Goal: Task Accomplishment & Management: Manage account settings

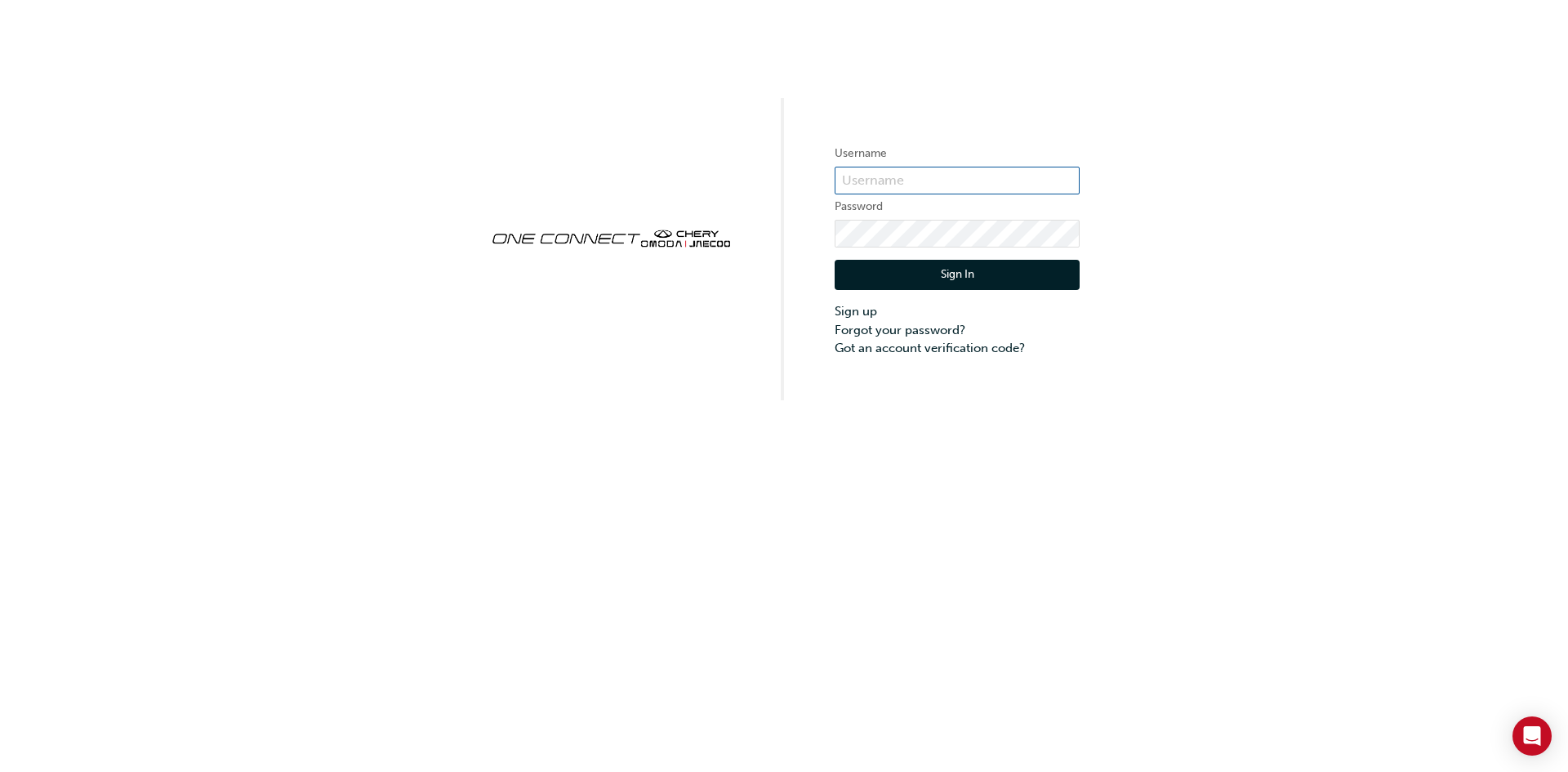
type input "CHAU0121"
drag, startPoint x: 935, startPoint y: 181, endPoint x: 818, endPoint y: 181, distance: 117.0
click at [818, 181] on div "Username CHAU0121 Password Sign In Sign up Forgot your password? Got an account…" at bounding box center [784, 200] width 1568 height 400
paste input "CHAU1111"
type input "CHAU1111"
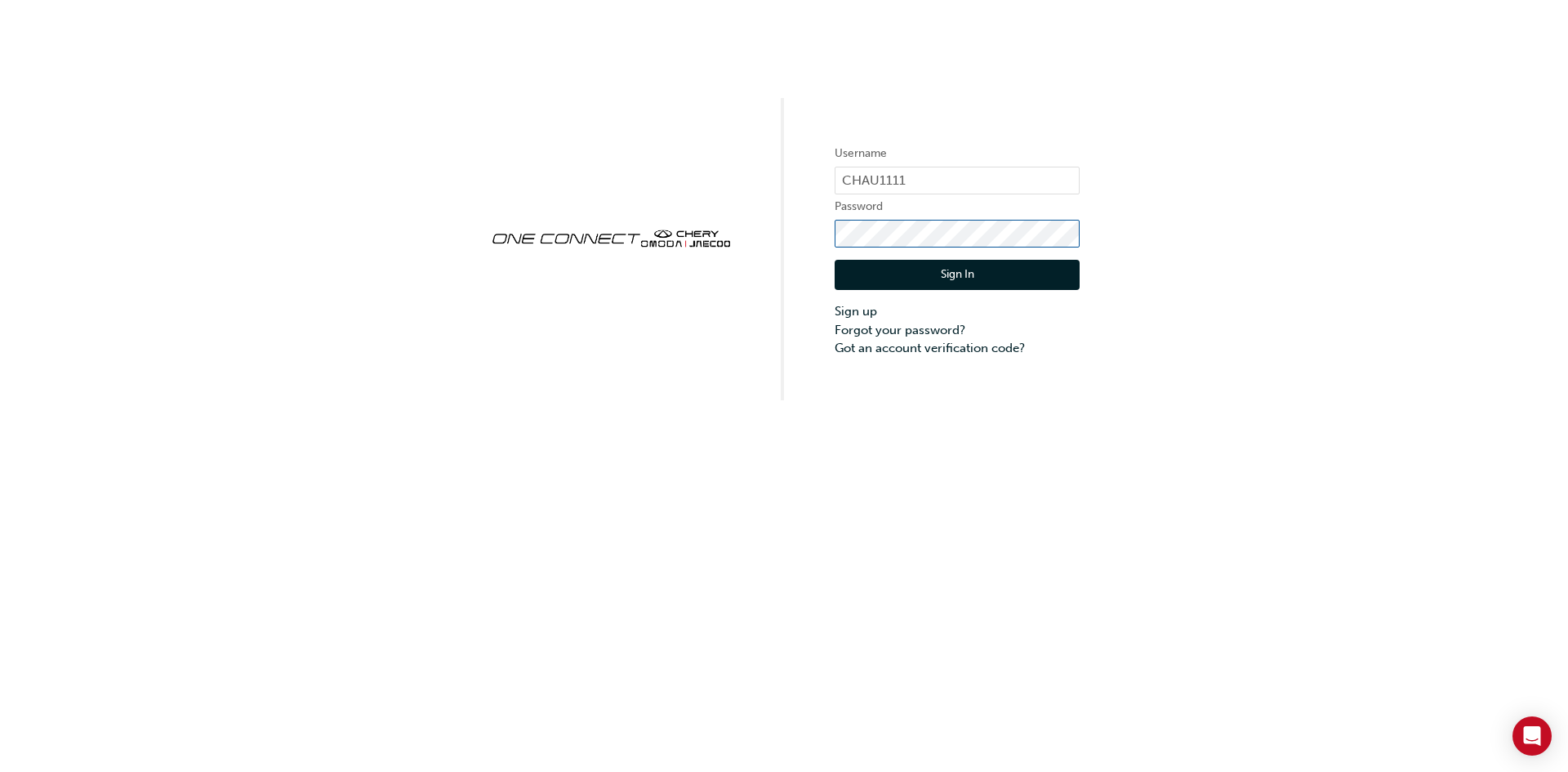
click at [701, 239] on div "Username CHAU1111 Password Sign In Sign up Forgot your password? Got an account…" at bounding box center [784, 200] width 1568 height 400
click at [877, 267] on button "Sign In" at bounding box center [957, 274] width 245 height 31
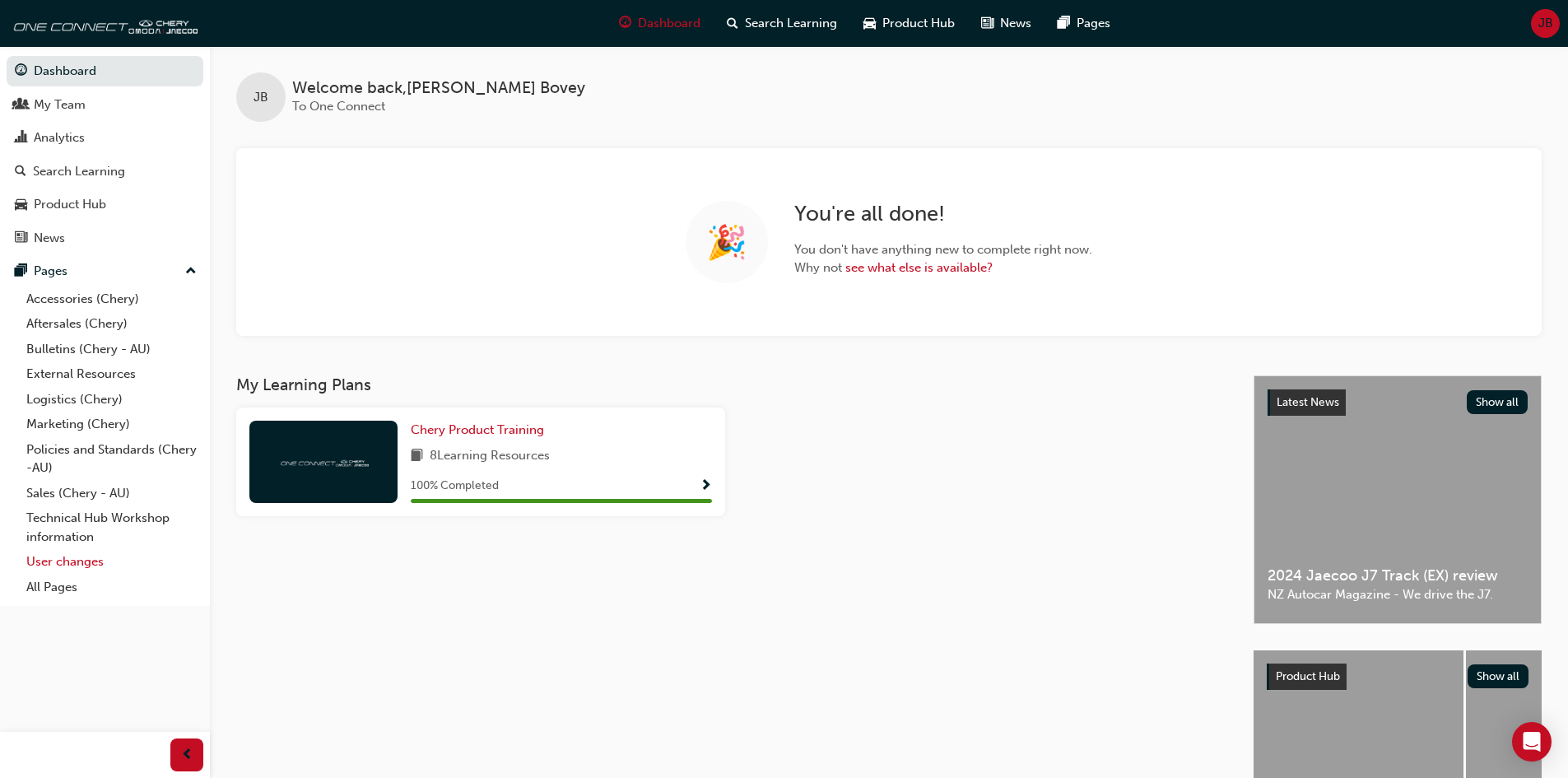
click at [71, 561] on link "User changes" at bounding box center [111, 562] width 184 height 25
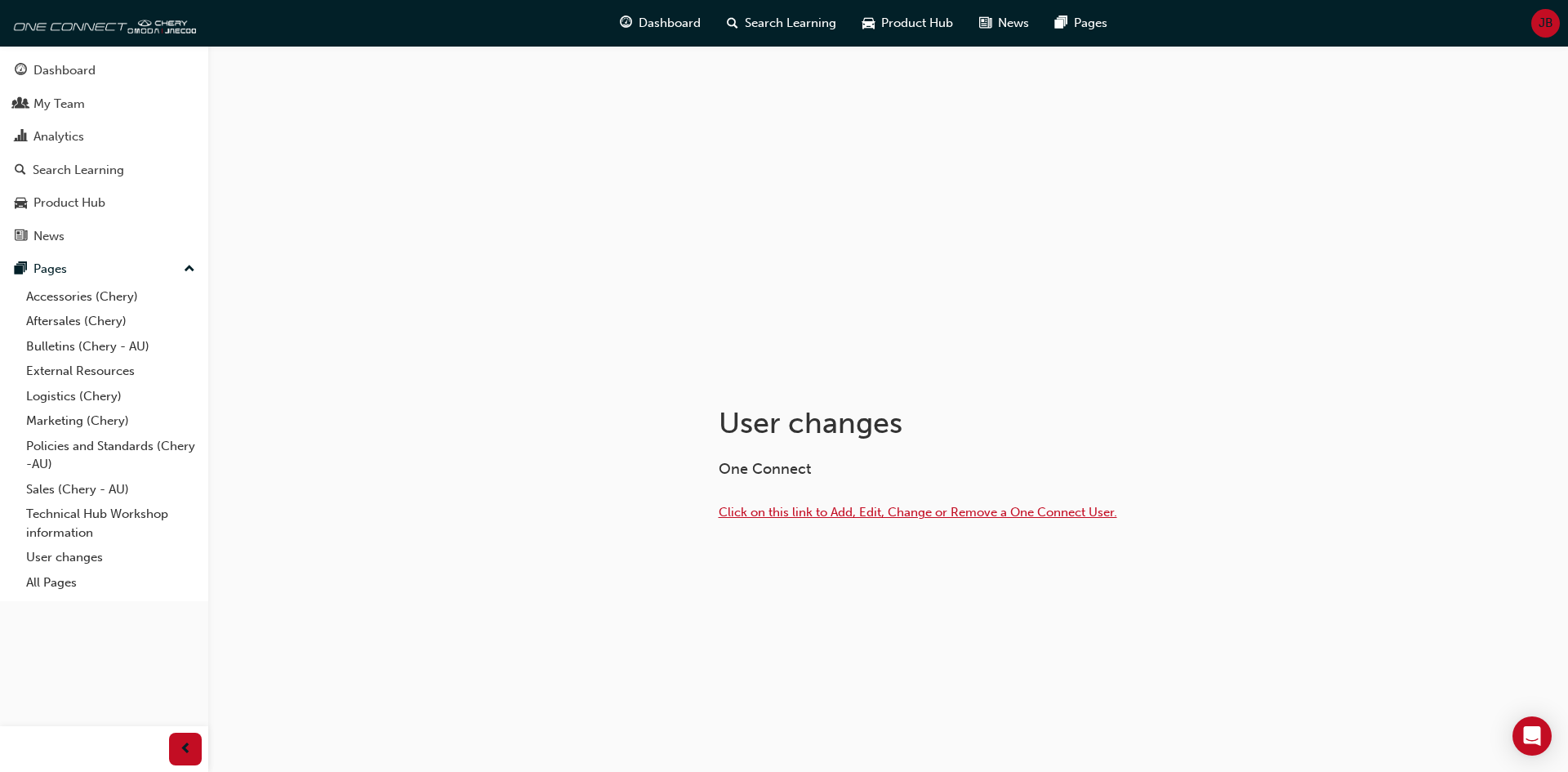
click at [1026, 518] on span "Click on this link to Add, Edit, Change or Remove a One Connect User." at bounding box center [917, 512] width 399 height 15
click at [842, 515] on span "Click on this link to Add, Edit, Change or Remove a One Connect User." at bounding box center [917, 512] width 399 height 15
click at [1551, 23] on span "JB" at bounding box center [1546, 23] width 15 height 18
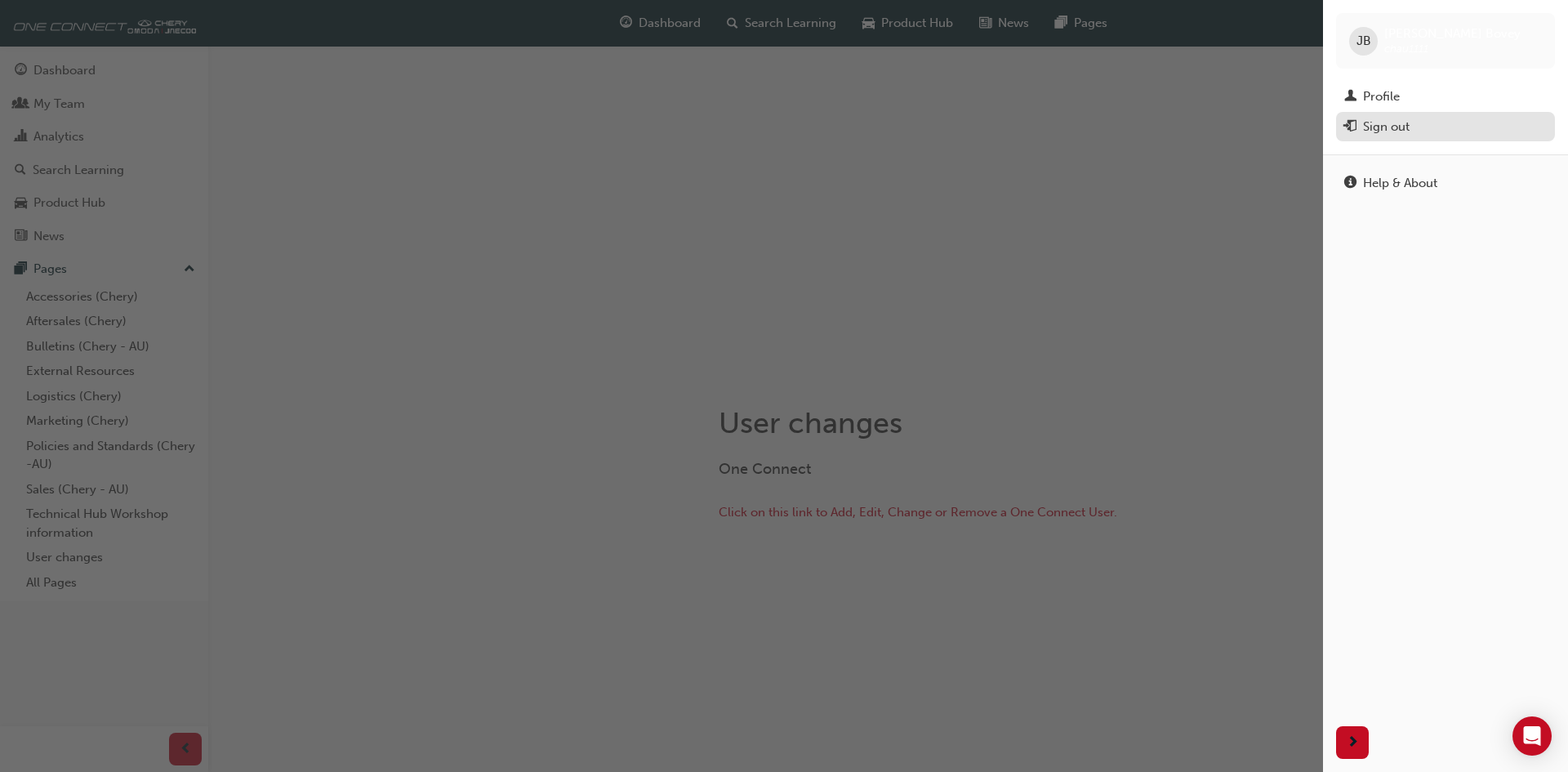
click at [1388, 128] on div "Sign out" at bounding box center [1385, 127] width 46 height 18
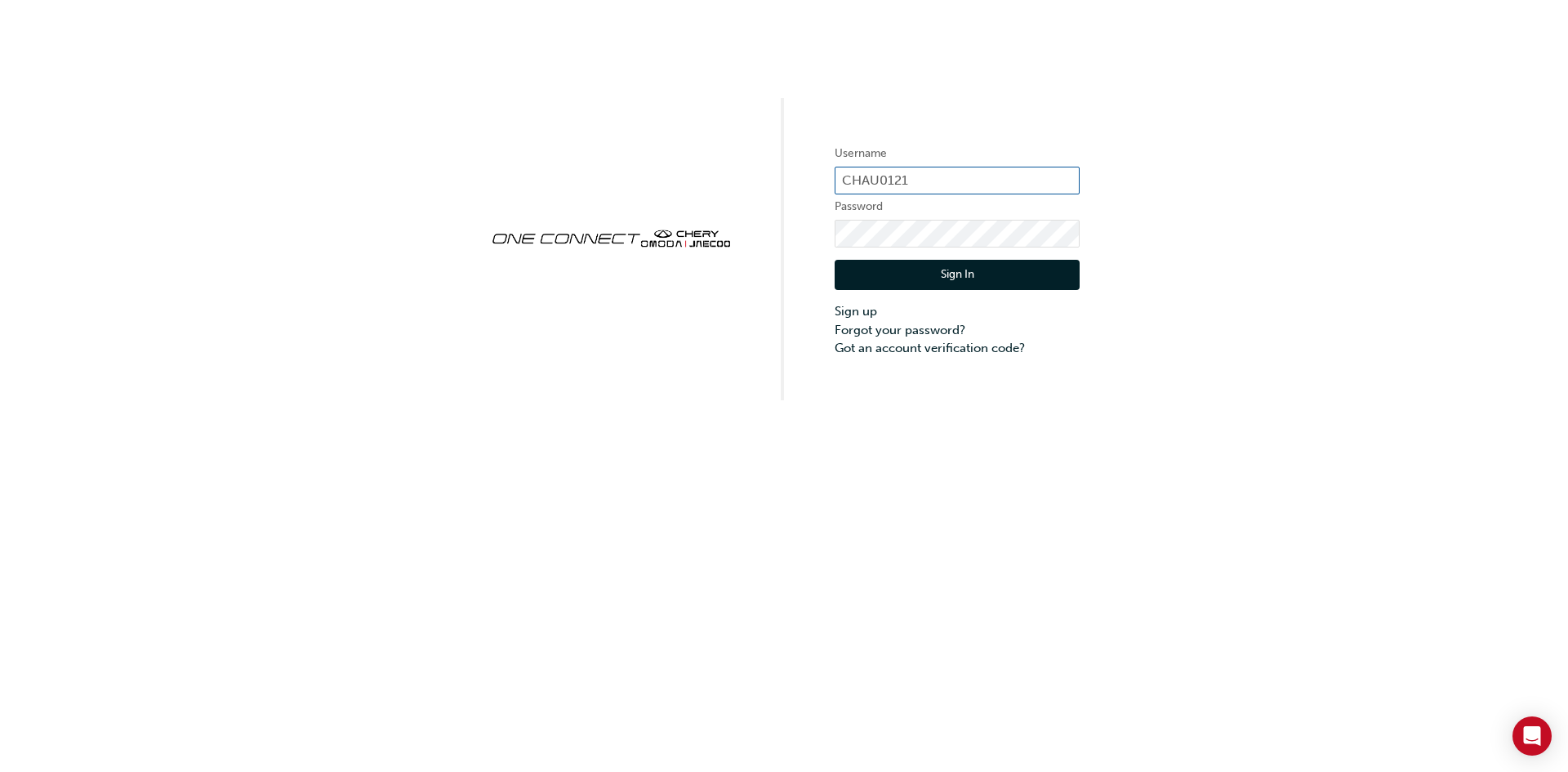
drag, startPoint x: 917, startPoint y: 174, endPoint x: 750, endPoint y: 185, distance: 167.4
click at [750, 185] on div "Username CHAU0121 Password Sign In Sign up Forgot your password? Got an account…" at bounding box center [784, 200] width 1568 height 400
paste input "CHAU111"
type input "CHAU1111"
click at [690, 245] on div "Username CHAU1111 Password Sign In Sign up Forgot your password? Got an account…" at bounding box center [784, 200] width 1568 height 400
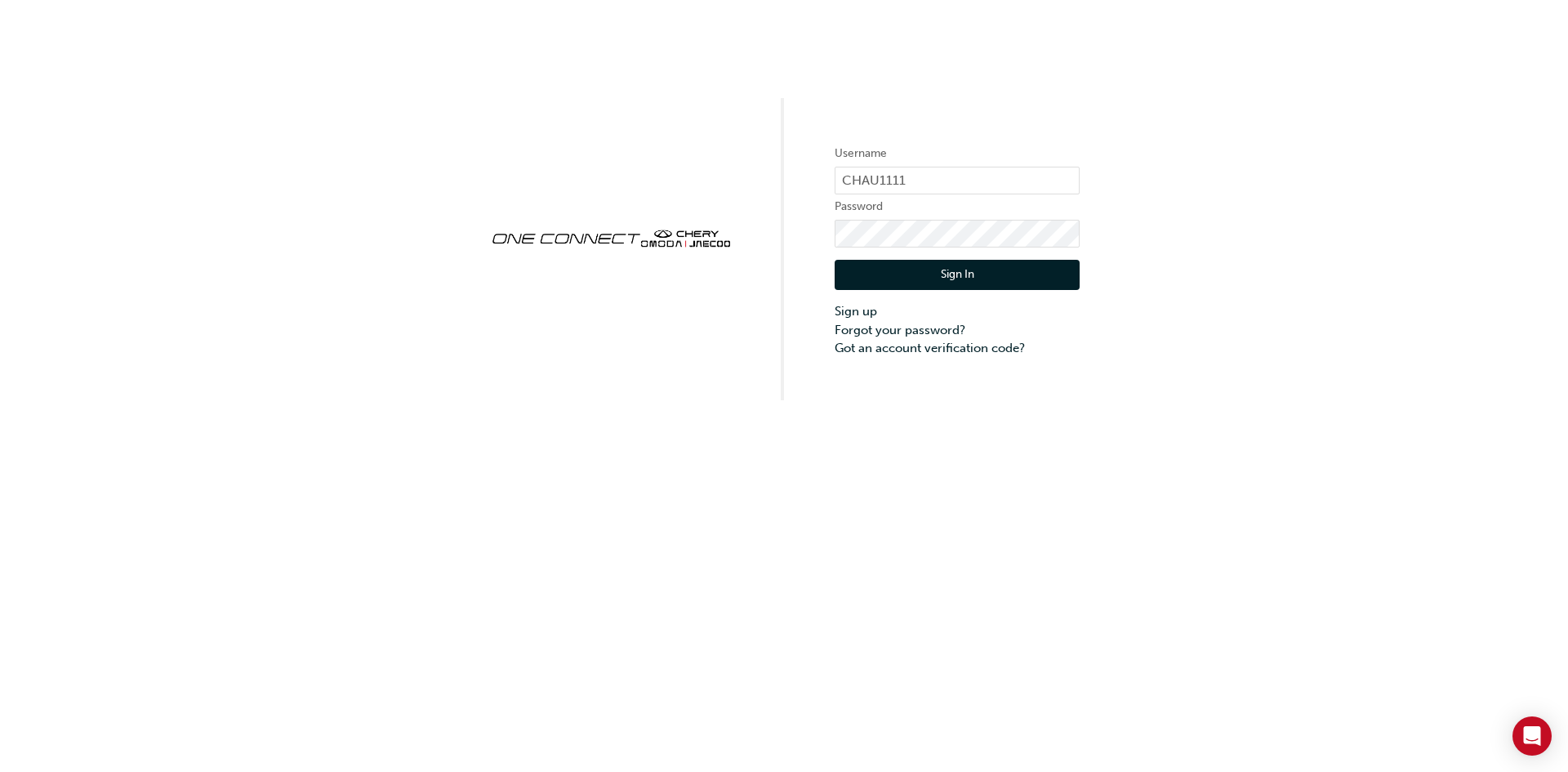
click at [885, 272] on button "Sign In" at bounding box center [957, 274] width 245 height 31
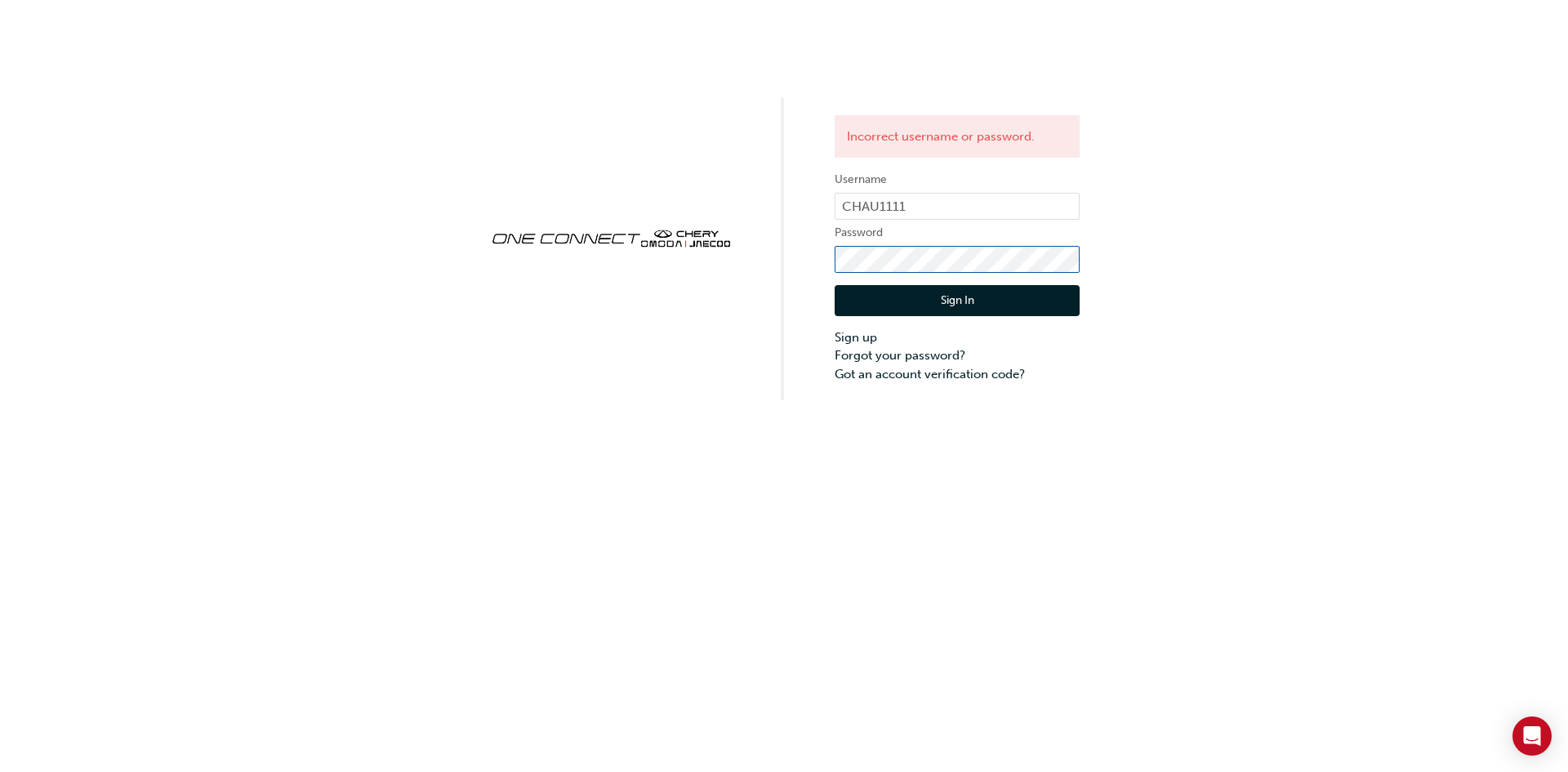
click at [712, 265] on div "Incorrect username or password. Username CHAU1111 Password Sign In Sign up Forg…" at bounding box center [784, 200] width 1568 height 400
click at [886, 300] on button "Sign In" at bounding box center [957, 300] width 245 height 31
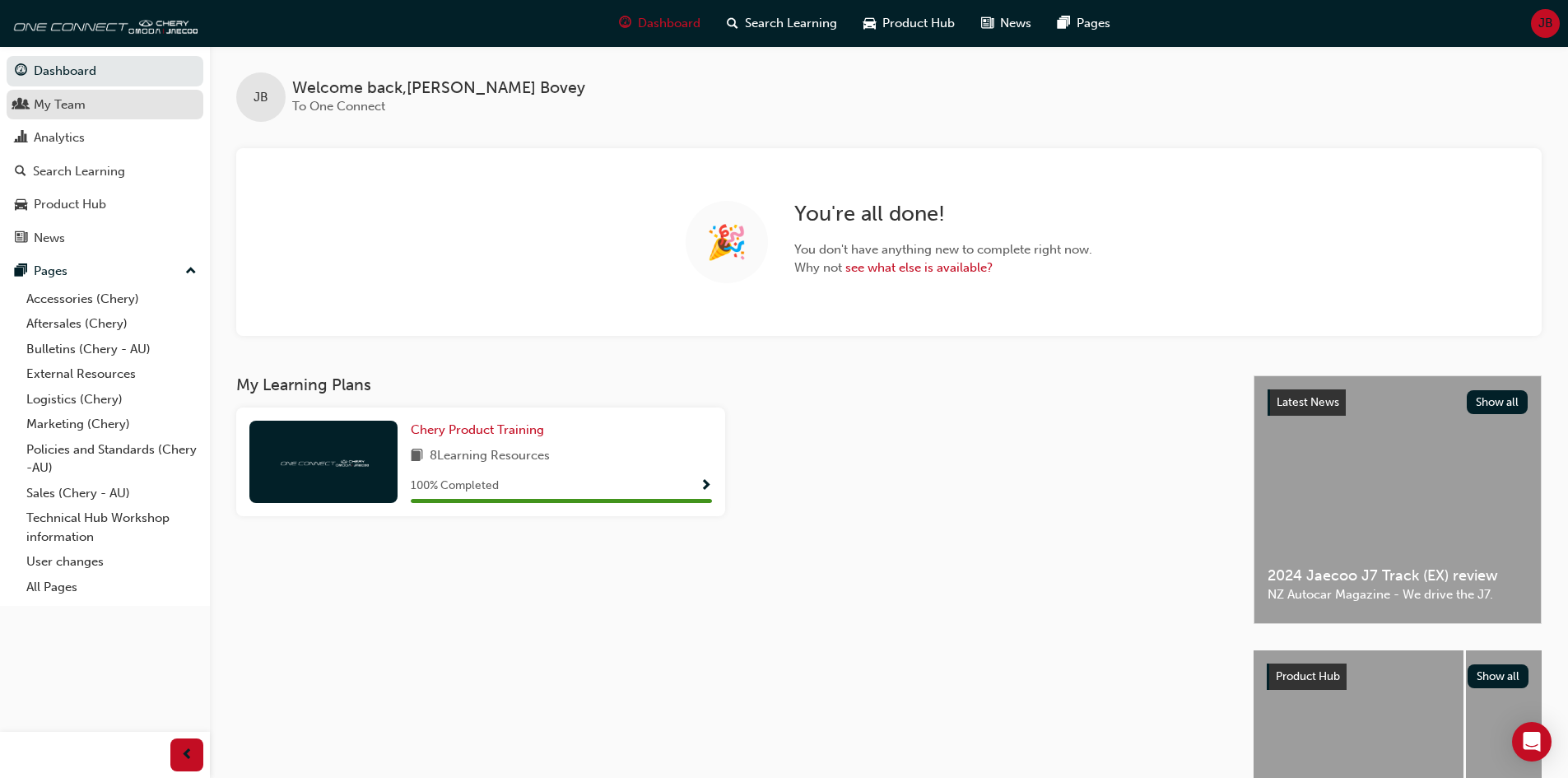
click at [78, 110] on div "My Team" at bounding box center [59, 105] width 52 height 19
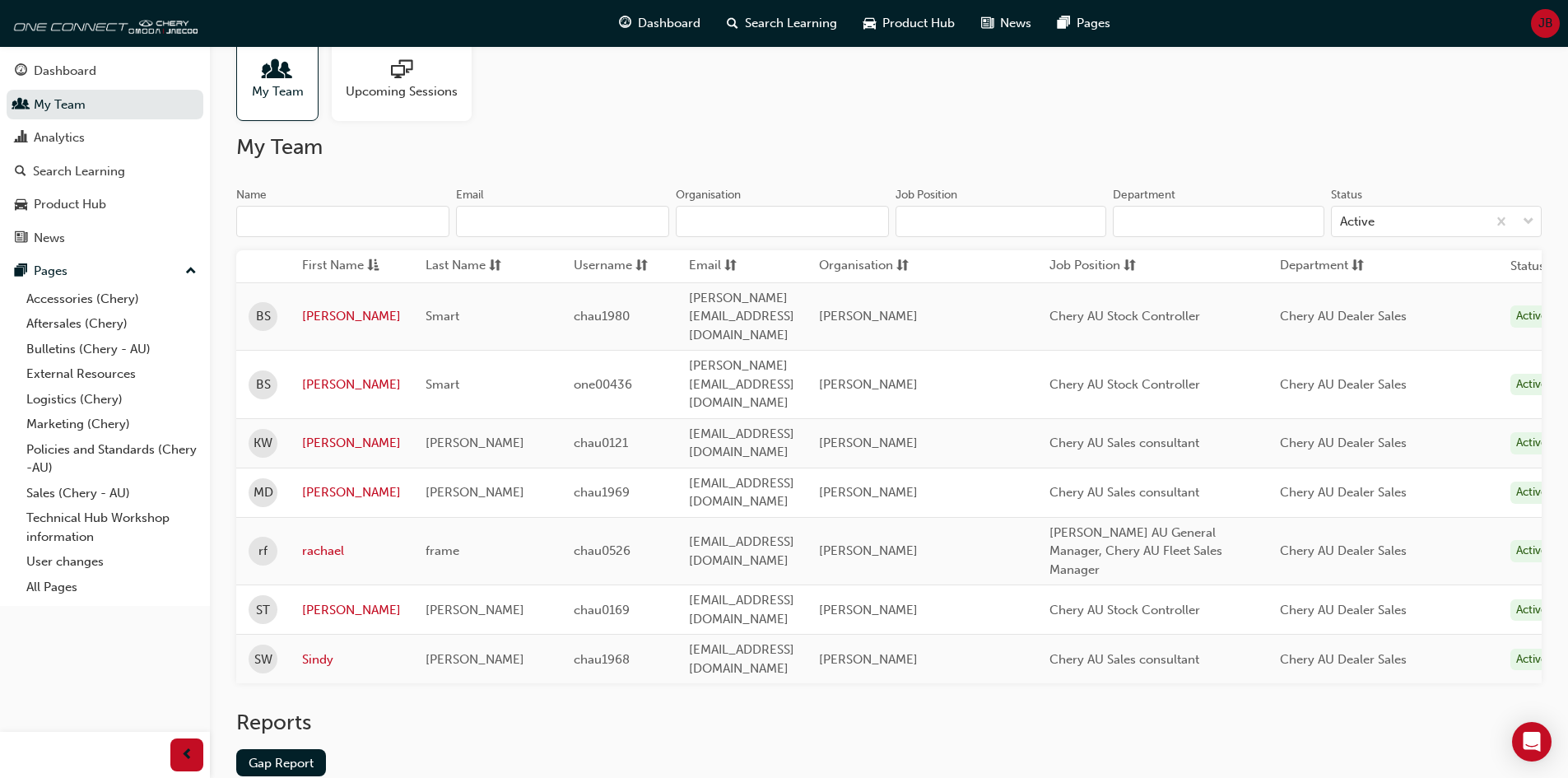
click at [1543, 23] on span "JB" at bounding box center [1546, 24] width 15 height 19
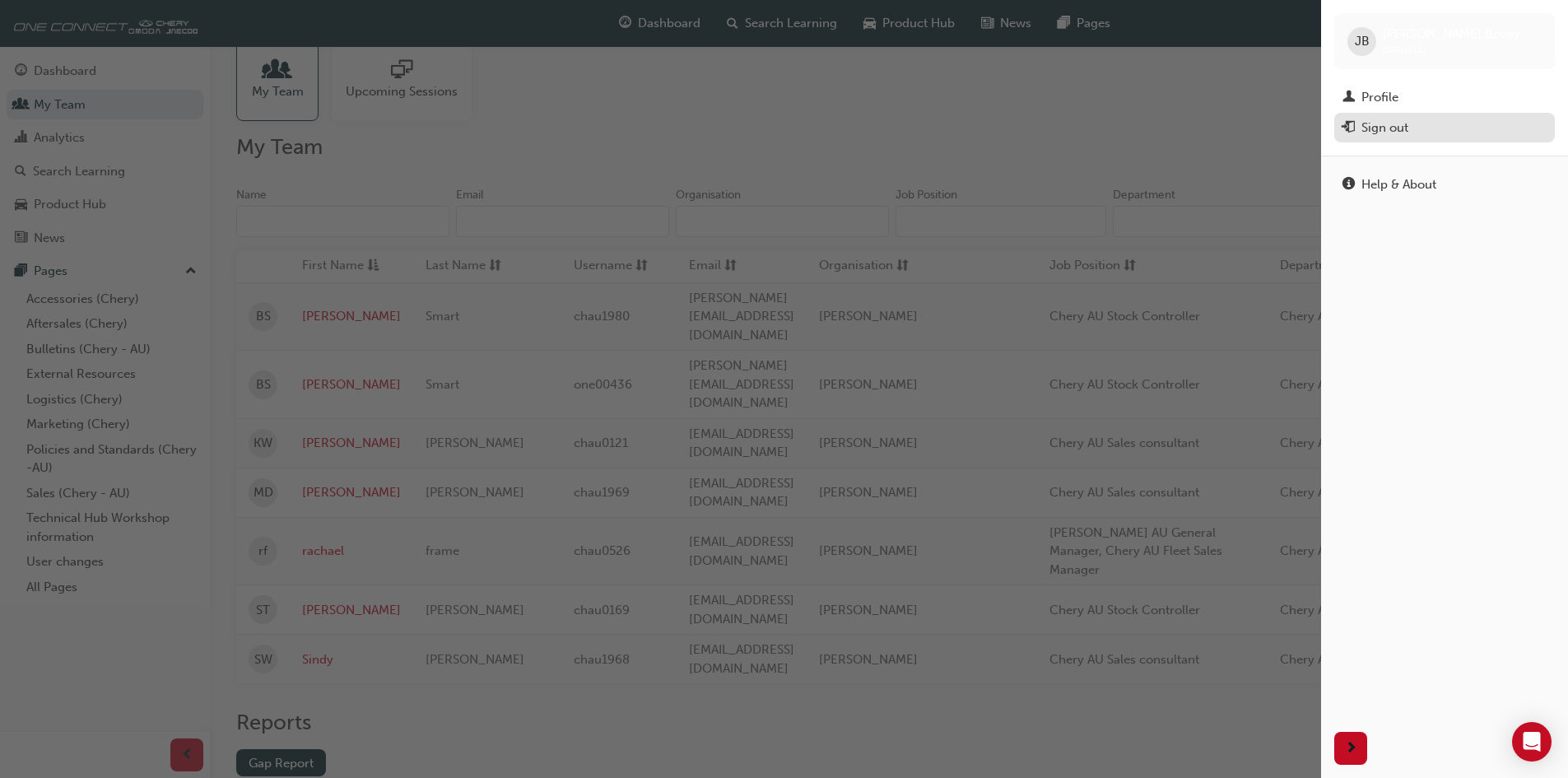
click at [1404, 119] on div "Sign out" at bounding box center [1384, 128] width 47 height 19
